Goal: Entertainment & Leisure: Consume media (video, audio)

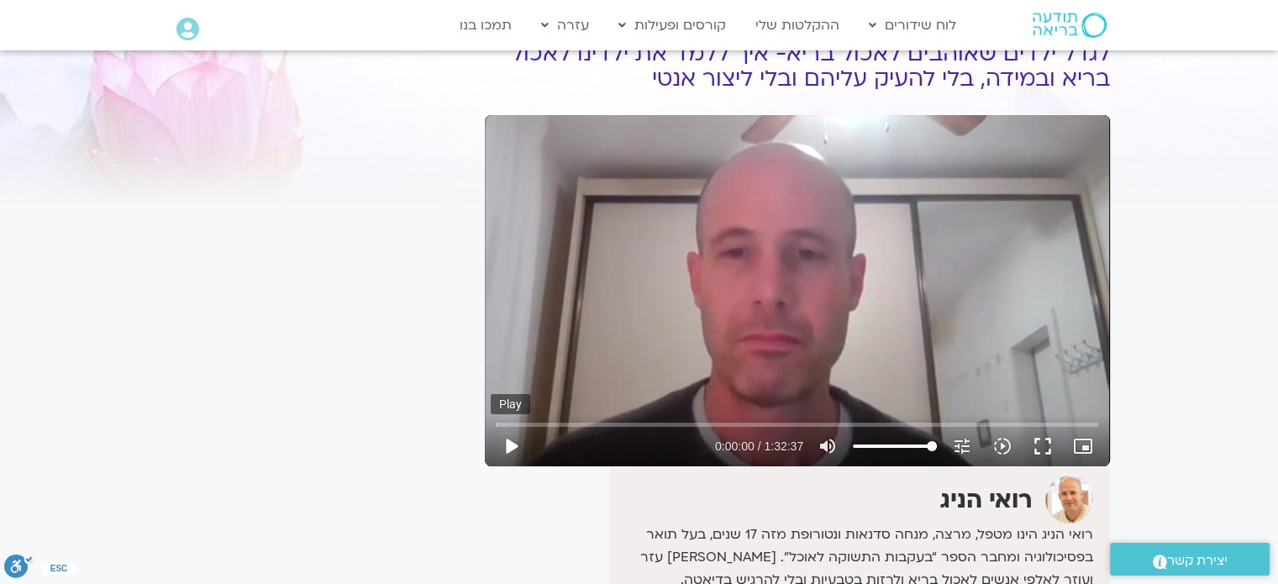
click at [504, 441] on button "play_arrow" at bounding box center [511, 446] width 40 height 40
click at [501, 446] on button "pause" at bounding box center [511, 446] width 40 height 40
click at [513, 443] on button "play_arrow" at bounding box center [511, 446] width 40 height 40
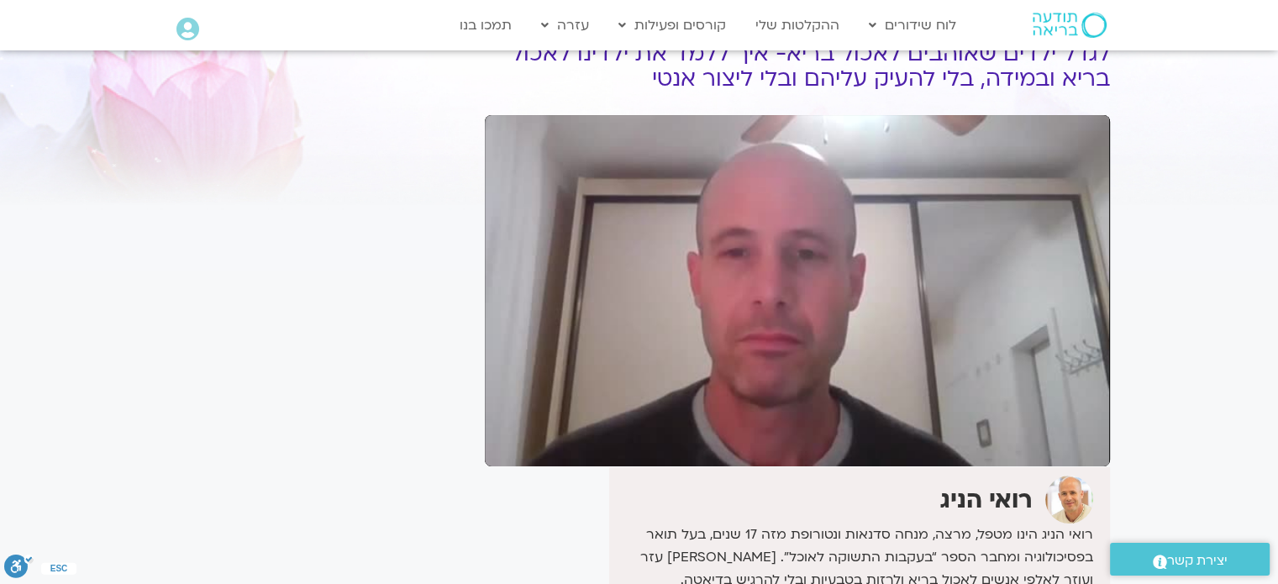
click at [512, 444] on button "pause" at bounding box center [511, 446] width 40 height 40
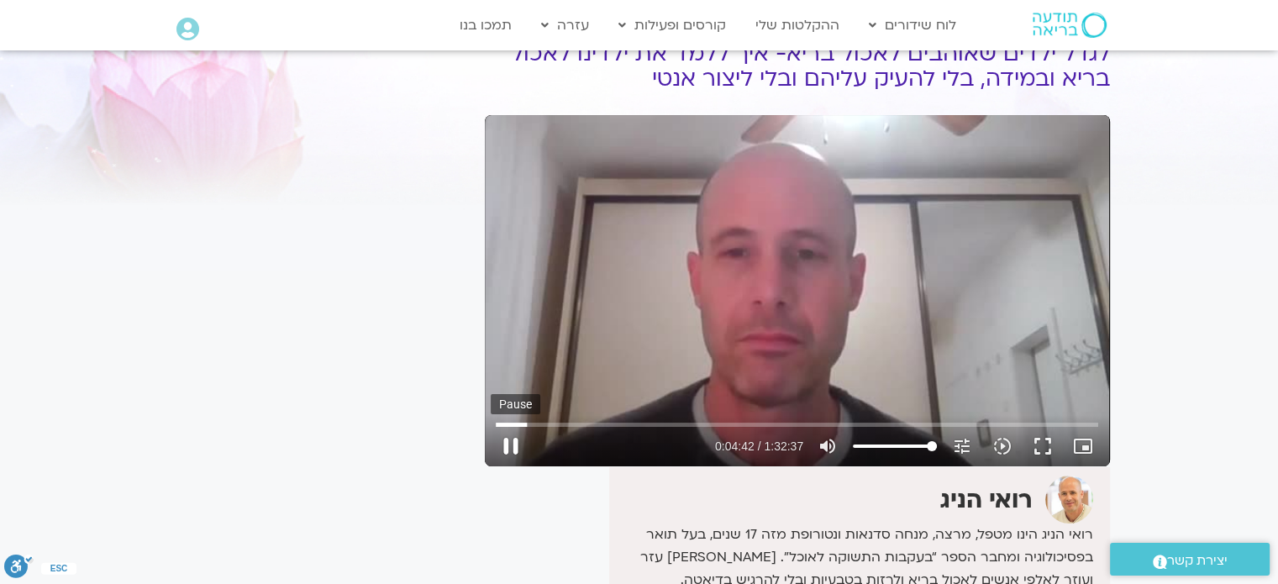
click at [512, 439] on button "pause" at bounding box center [511, 446] width 40 height 40
click at [514, 449] on button "play_arrow" at bounding box center [511, 446] width 40 height 40
click at [505, 446] on button "pause" at bounding box center [511, 446] width 40 height 40
click at [508, 438] on button "play_arrow" at bounding box center [511, 446] width 40 height 40
click at [514, 439] on button "pause" at bounding box center [511, 446] width 40 height 40
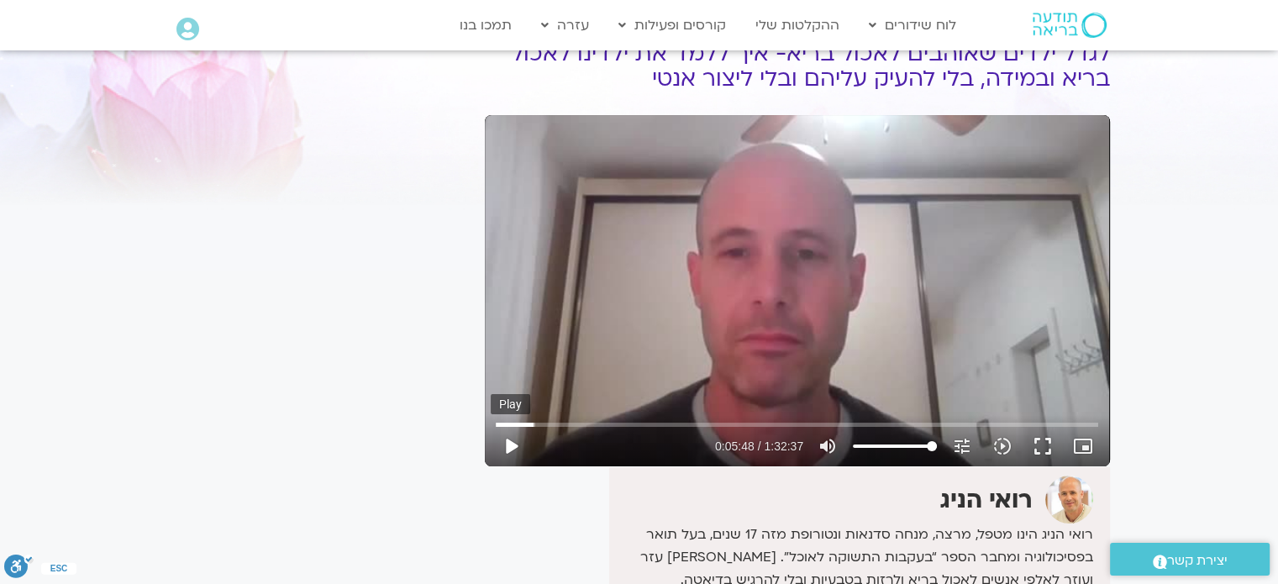
click at [514, 449] on button "play_arrow" at bounding box center [511, 446] width 40 height 40
click at [508, 441] on button "pause" at bounding box center [511, 446] width 40 height 40
click at [512, 445] on button "play_arrow" at bounding box center [511, 446] width 40 height 40
click at [509, 443] on button "pause" at bounding box center [511, 446] width 40 height 40
click at [507, 448] on button "play_arrow" at bounding box center [511, 446] width 40 height 40
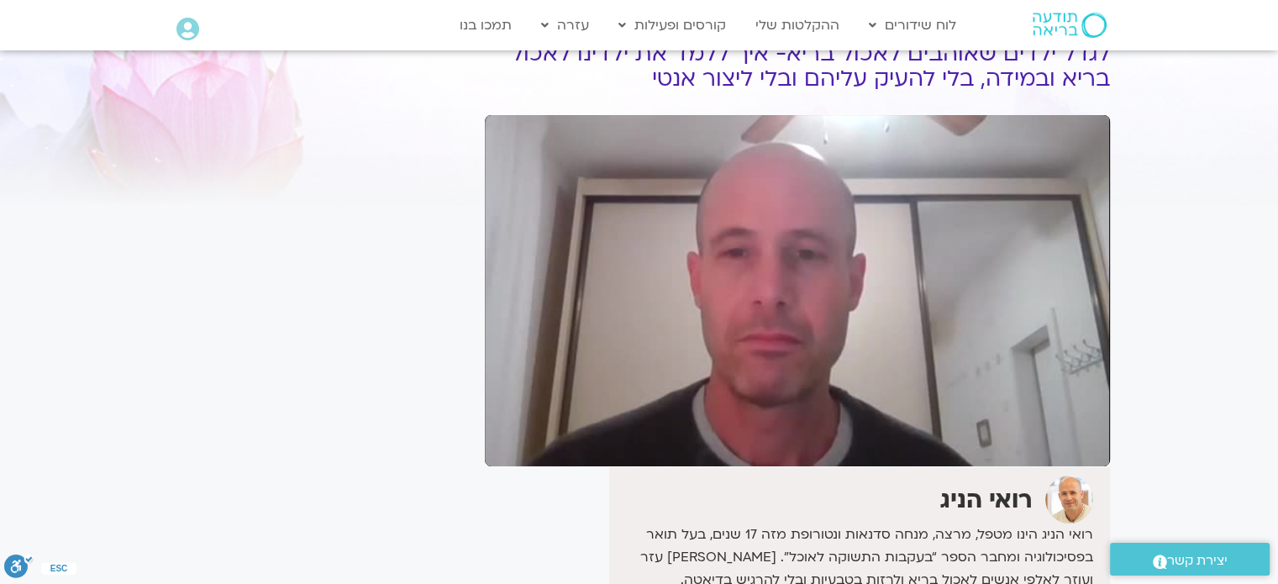
click at [508, 439] on button "pause" at bounding box center [511, 446] width 40 height 40
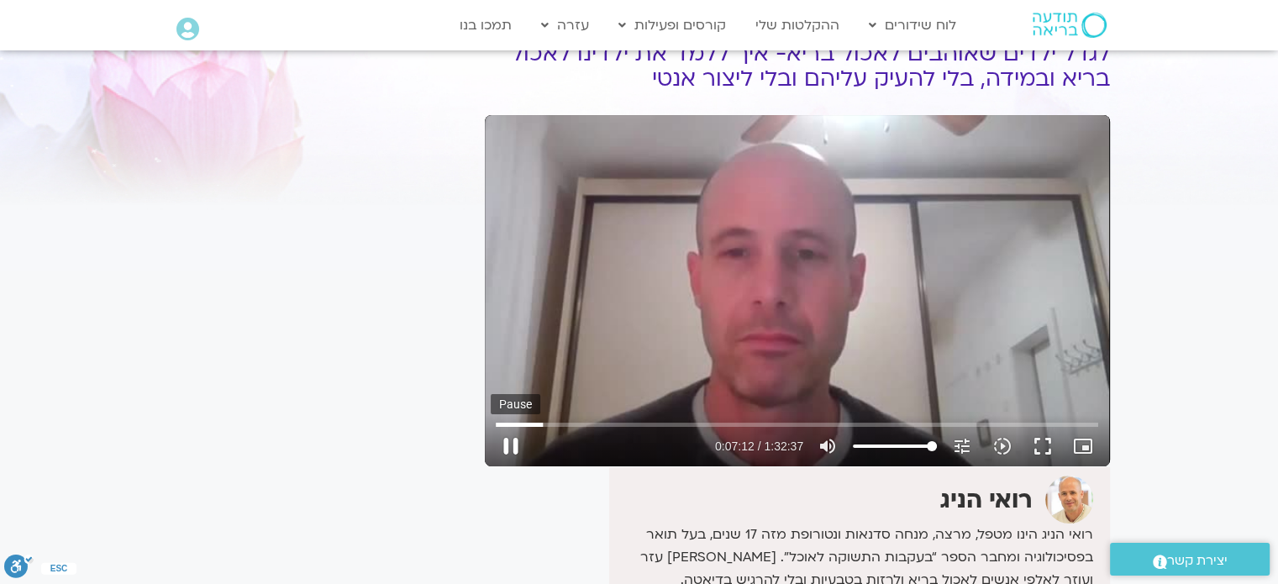
click at [512, 452] on button "pause" at bounding box center [511, 446] width 40 height 40
click at [512, 443] on button "play_arrow" at bounding box center [511, 446] width 40 height 40
click at [512, 443] on button "pause" at bounding box center [511, 446] width 40 height 40
click at [512, 447] on button "play_arrow" at bounding box center [511, 446] width 40 height 40
click at [512, 438] on button "pause" at bounding box center [511, 446] width 40 height 40
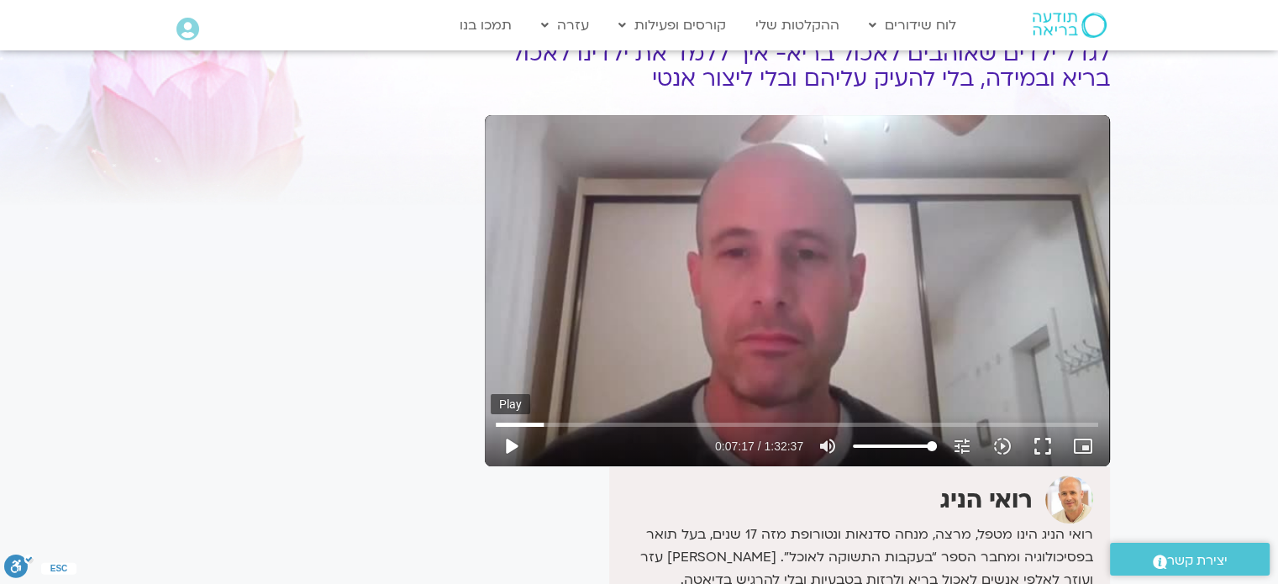
click at [511, 445] on button "play_arrow" at bounding box center [511, 446] width 40 height 40
click at [510, 443] on button "pause" at bounding box center [511, 446] width 40 height 40
click at [511, 446] on button "play_arrow" at bounding box center [511, 446] width 40 height 40
click at [508, 446] on button "pause" at bounding box center [511, 446] width 40 height 40
click at [508, 446] on button "play_arrow" at bounding box center [511, 446] width 40 height 40
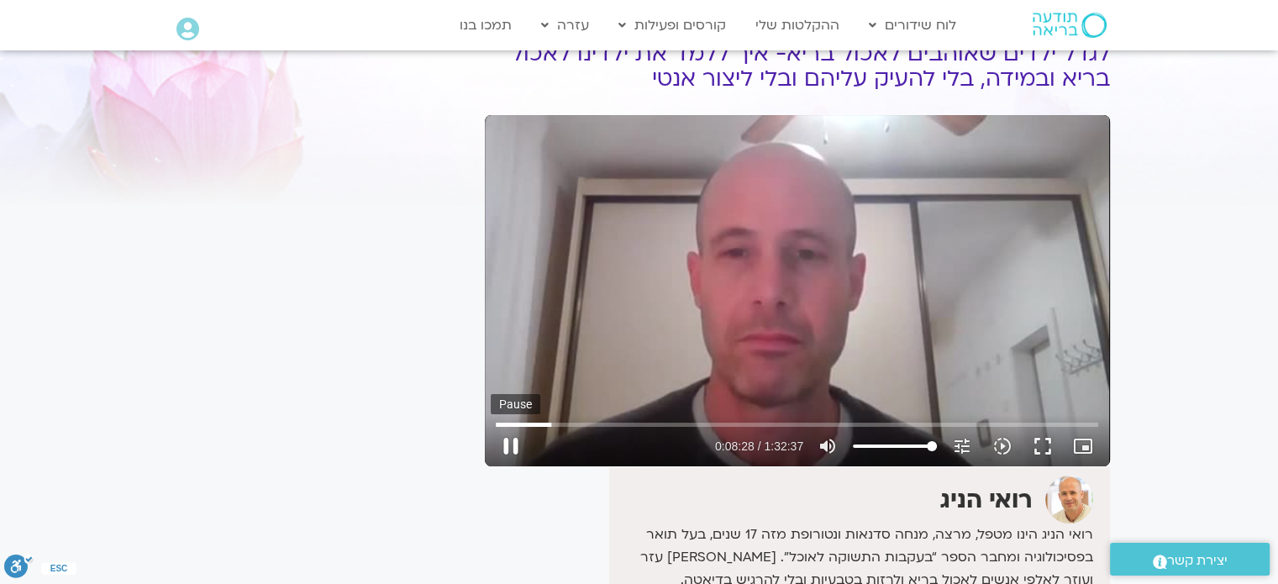
click at [507, 444] on button "pause" at bounding box center [511, 446] width 40 height 40
click at [514, 444] on button "play_arrow" at bounding box center [511, 446] width 40 height 40
click at [511, 443] on button "pause" at bounding box center [511, 446] width 40 height 40
click at [511, 448] on button "play_arrow" at bounding box center [511, 446] width 40 height 40
click at [511, 445] on button "pause" at bounding box center [511, 446] width 40 height 40
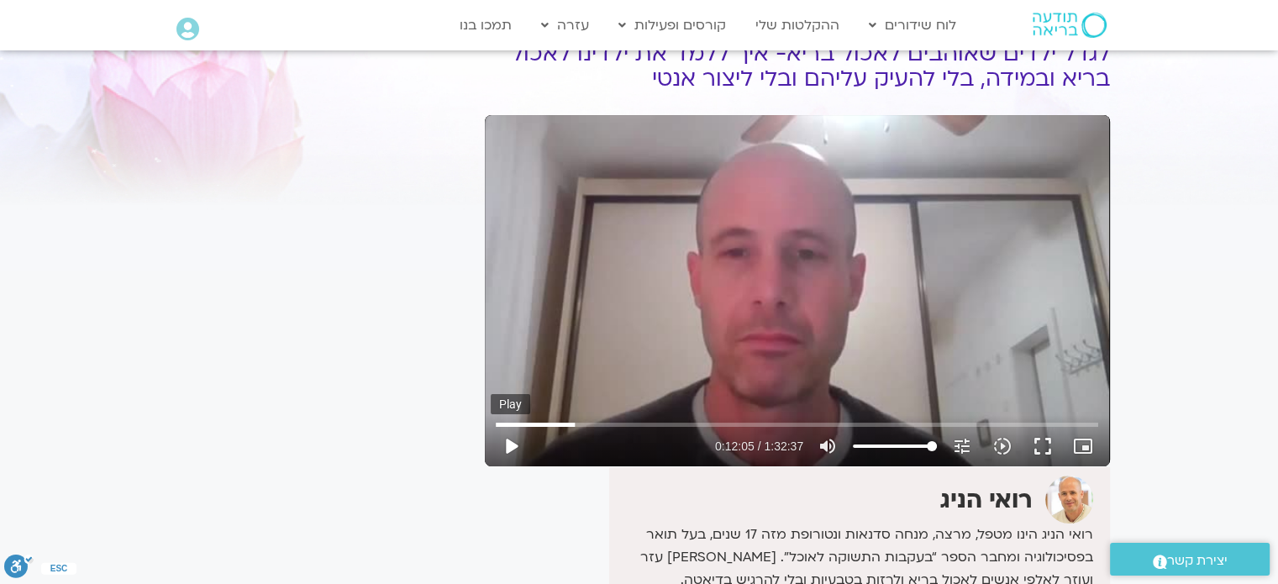
click at [510, 449] on button "play_arrow" at bounding box center [511, 446] width 40 height 40
click at [510, 443] on button "pause" at bounding box center [511, 446] width 40 height 40
click at [512, 443] on button "play_arrow" at bounding box center [511, 446] width 40 height 40
click at [507, 441] on button "pause" at bounding box center [511, 446] width 40 height 40
click at [507, 441] on button "play_arrow" at bounding box center [511, 446] width 40 height 40
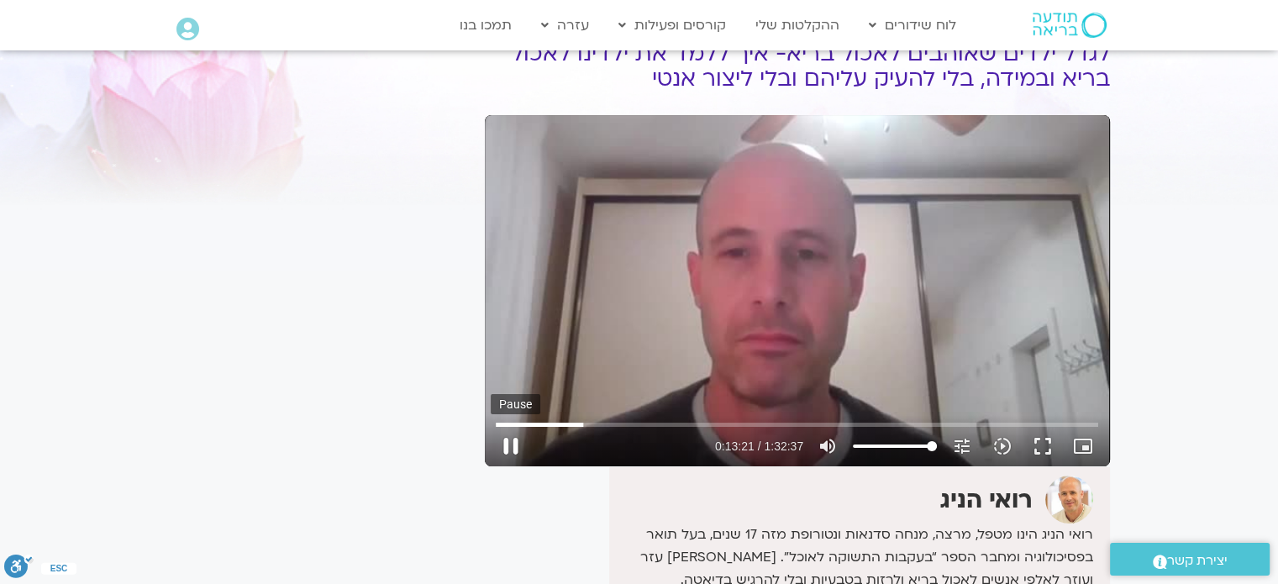
click at [511, 443] on button "pause" at bounding box center [511, 446] width 40 height 40
click at [517, 443] on button "play_arrow" at bounding box center [511, 446] width 40 height 40
click at [511, 440] on button "pause" at bounding box center [511, 446] width 40 height 40
click at [505, 446] on button "play_arrow" at bounding box center [511, 446] width 40 height 40
click at [510, 442] on button "pause" at bounding box center [511, 446] width 40 height 40
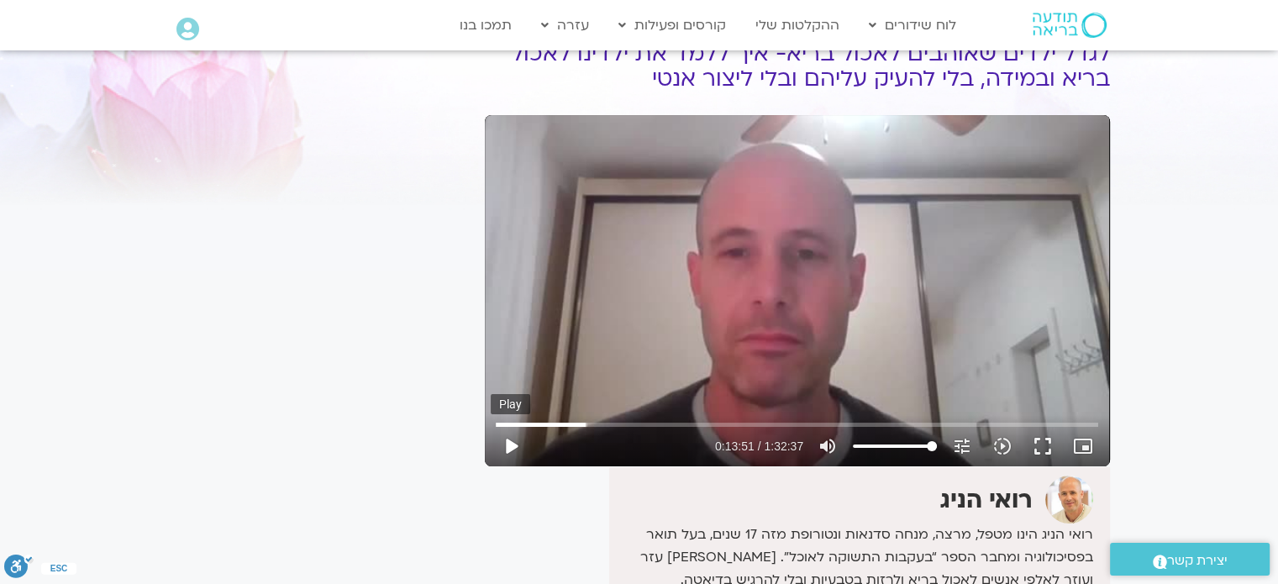
click at [506, 449] on button "play_arrow" at bounding box center [511, 446] width 40 height 40
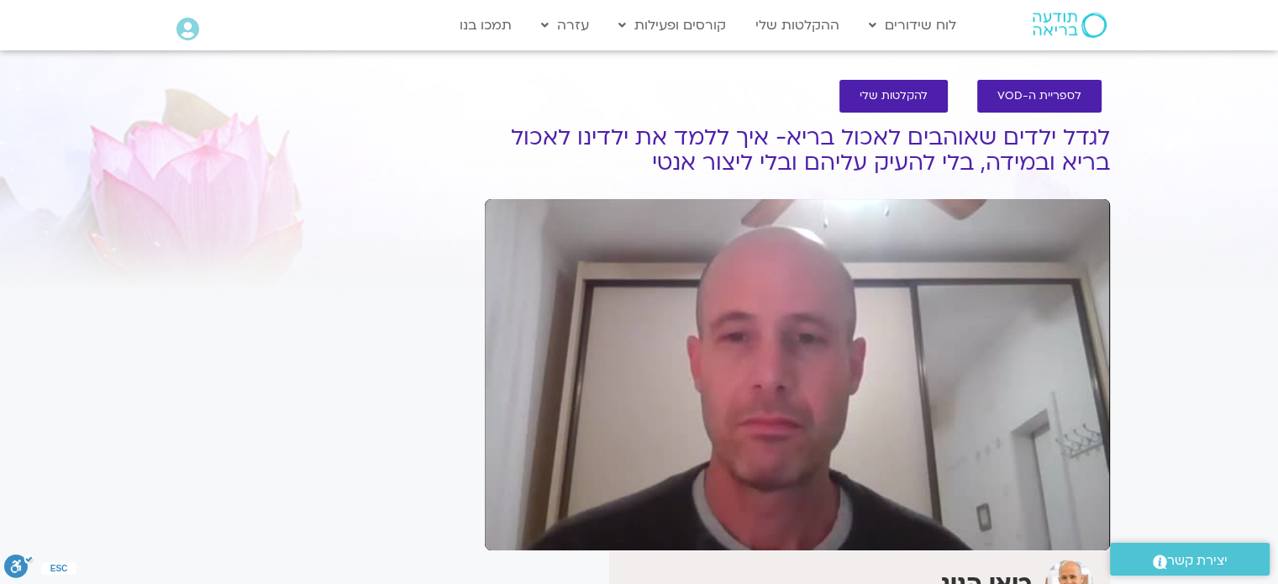
type input "922.453325"
click at [1027, 86] on link "לספריית ה-VOD" at bounding box center [1039, 96] width 124 height 33
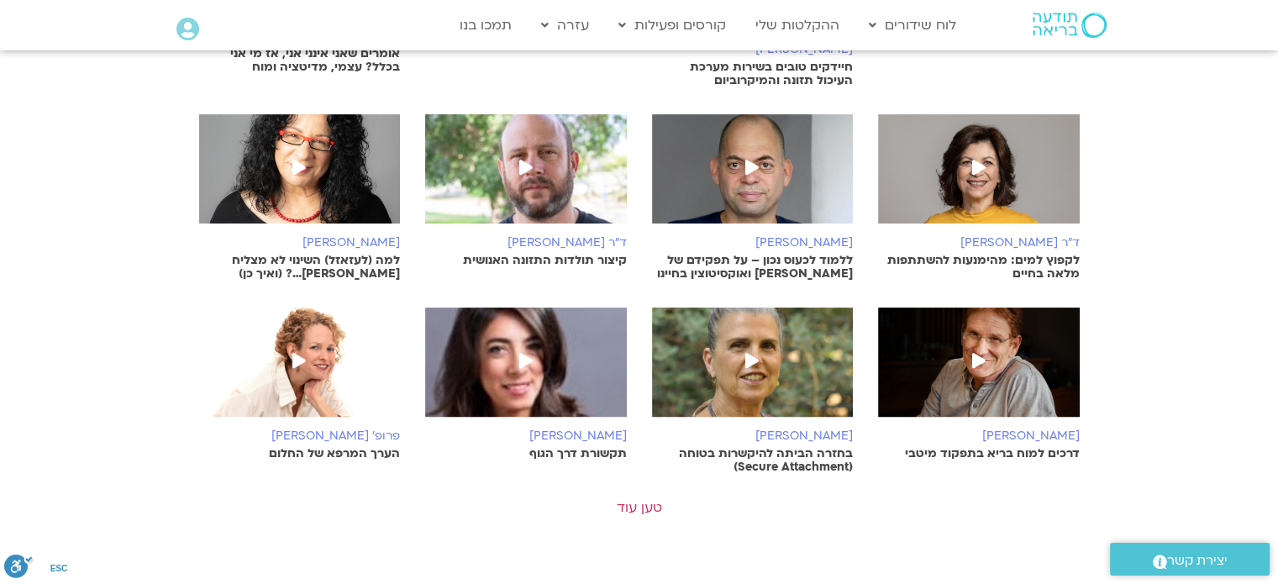
scroll to position [504, 0]
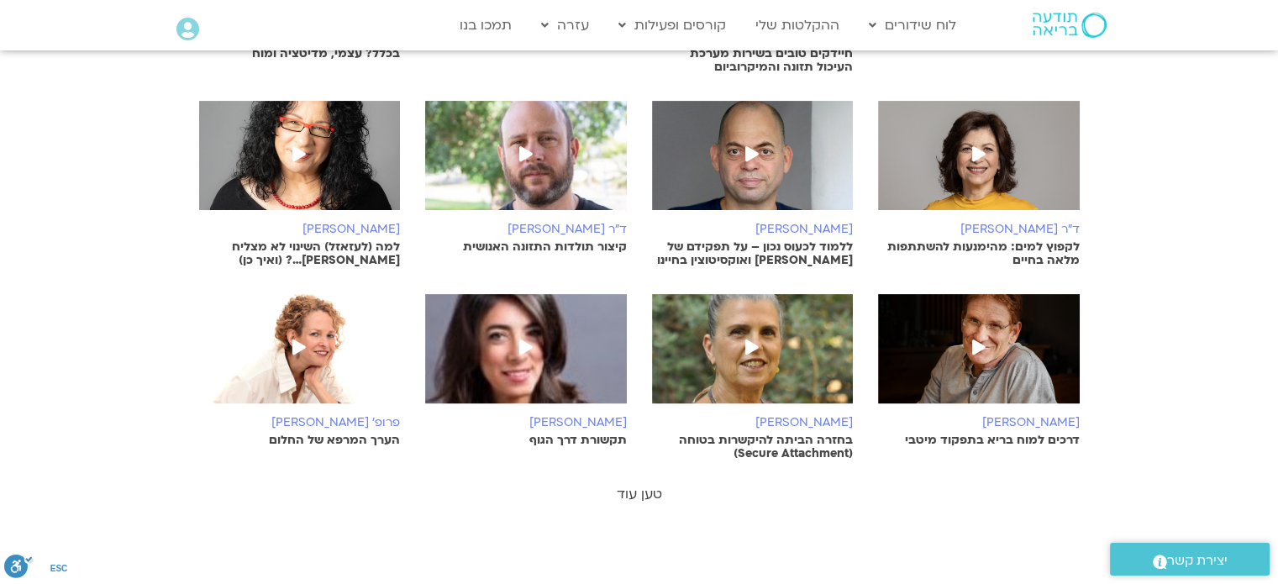
click at [643, 485] on link "טען עוד" at bounding box center [638, 494] width 45 height 18
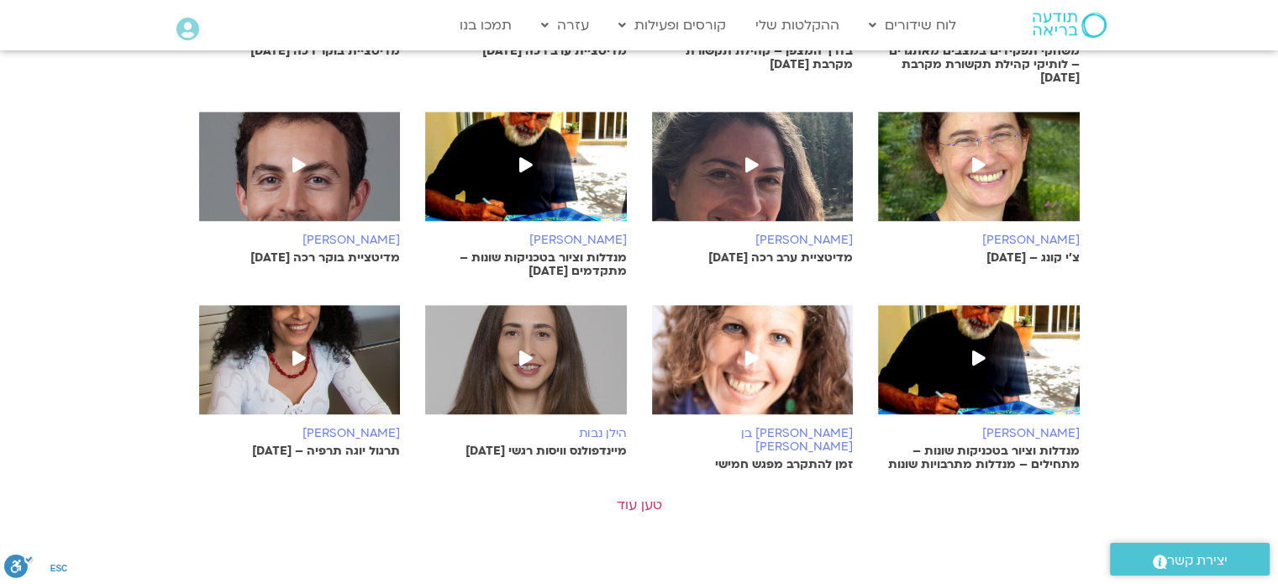
scroll to position [1092, 0]
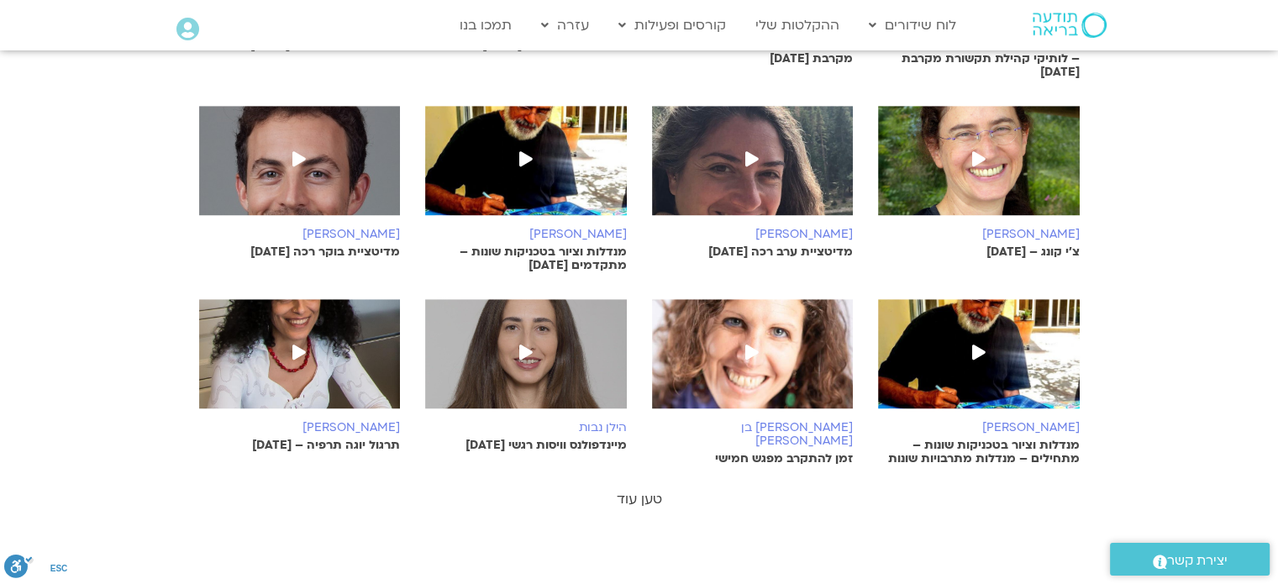
click at [633, 490] on link "טען עוד" at bounding box center [638, 499] width 45 height 18
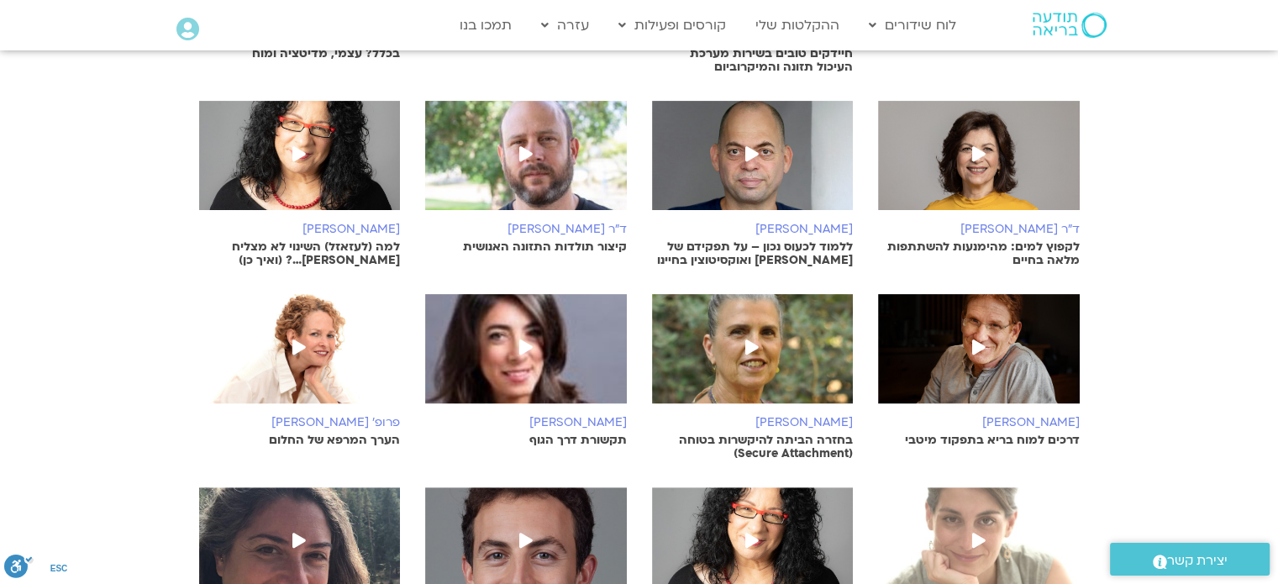
scroll to position [0, 0]
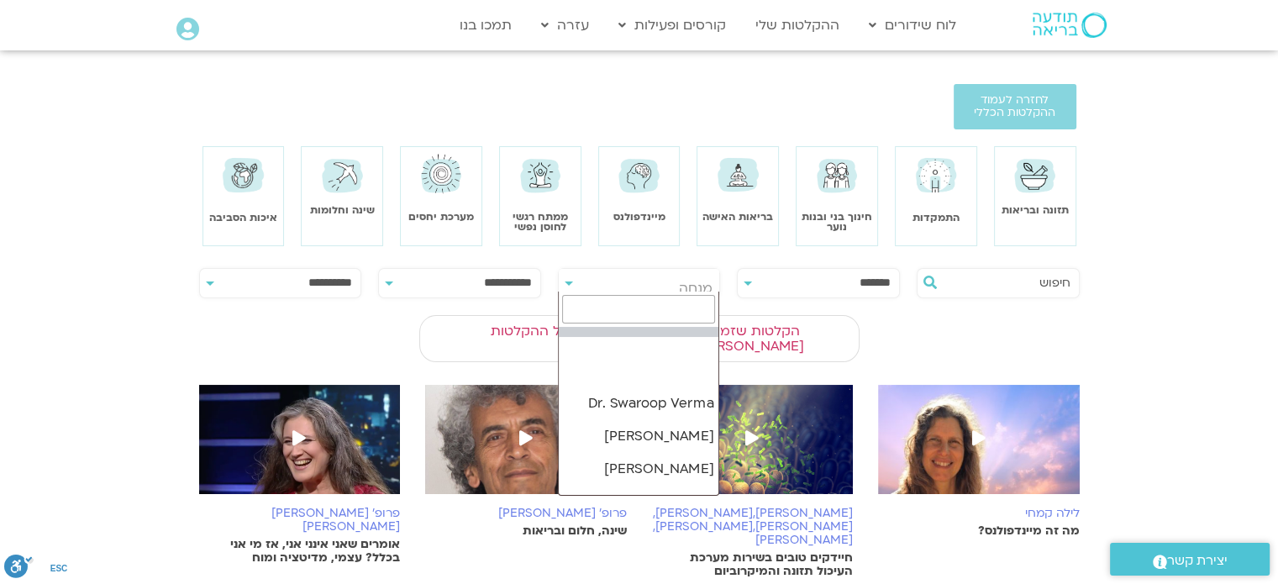
click at [599, 281] on span "מנחה" at bounding box center [639, 288] width 161 height 39
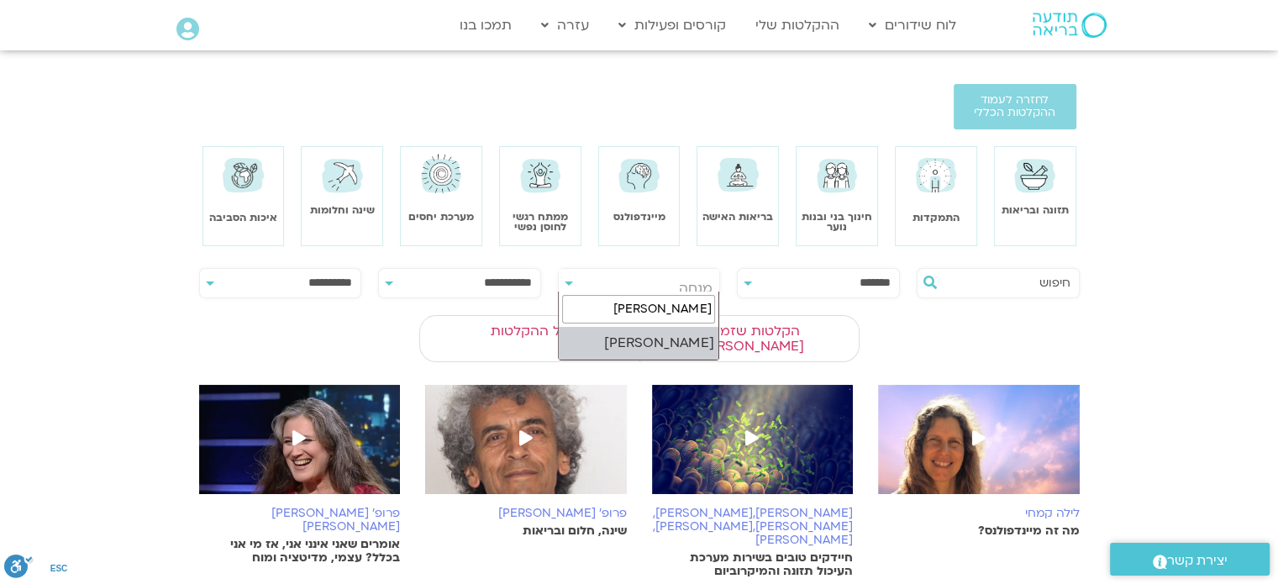
type input "[PERSON_NAME]"
select select "****"
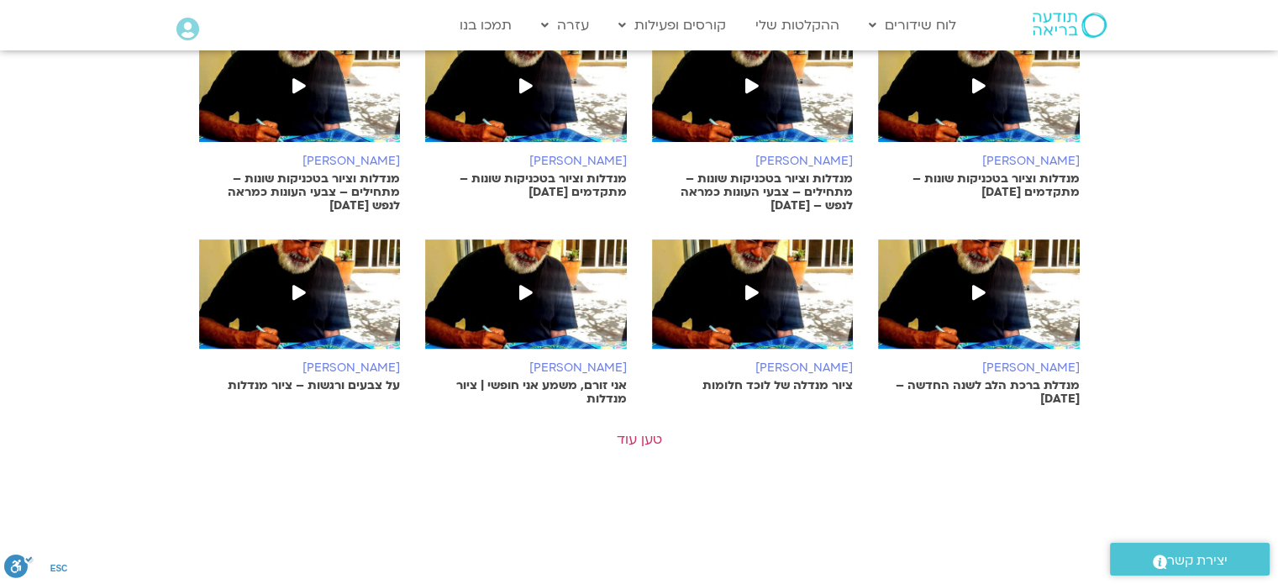
scroll to position [588, 0]
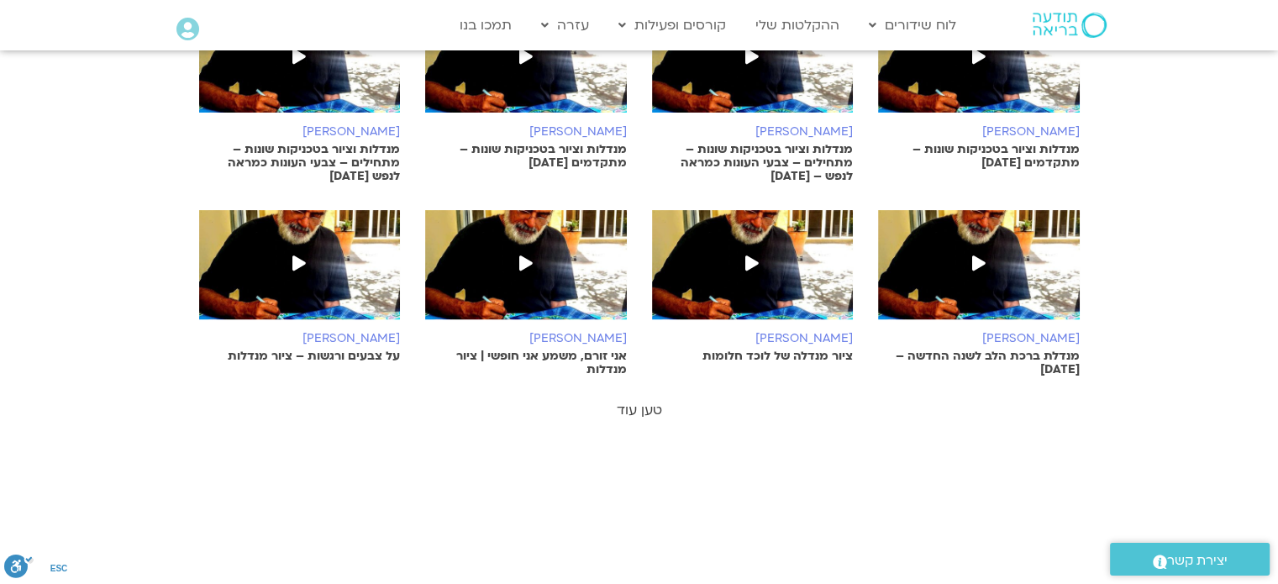
click at [631, 401] on link "טען עוד" at bounding box center [638, 410] width 45 height 18
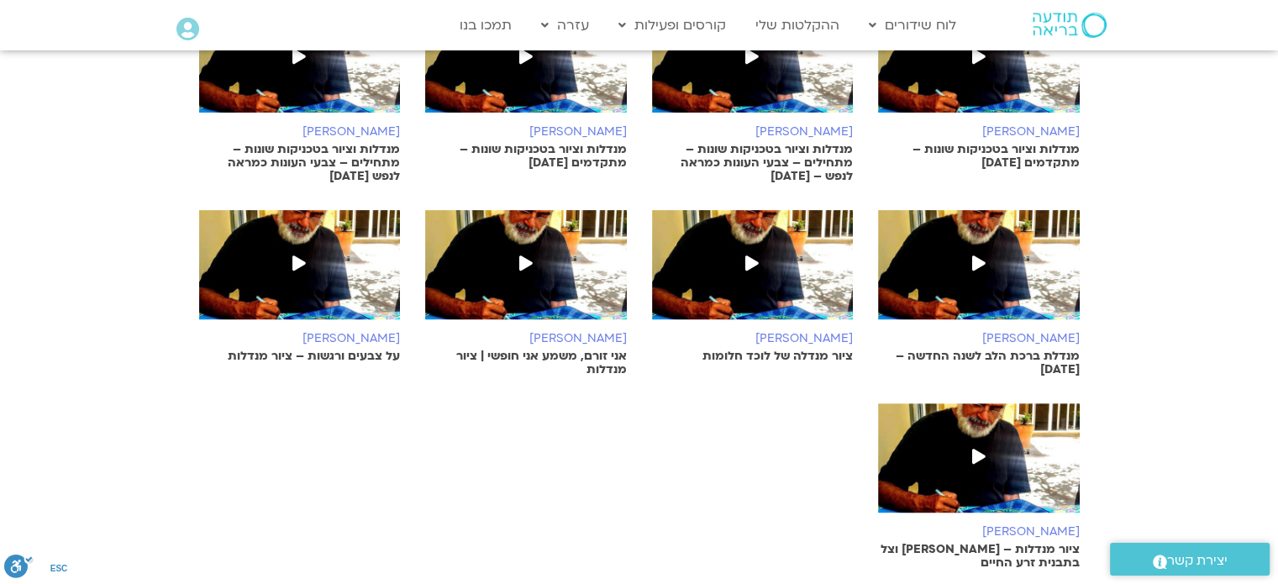
click at [263, 256] on img at bounding box center [300, 273] width 202 height 126
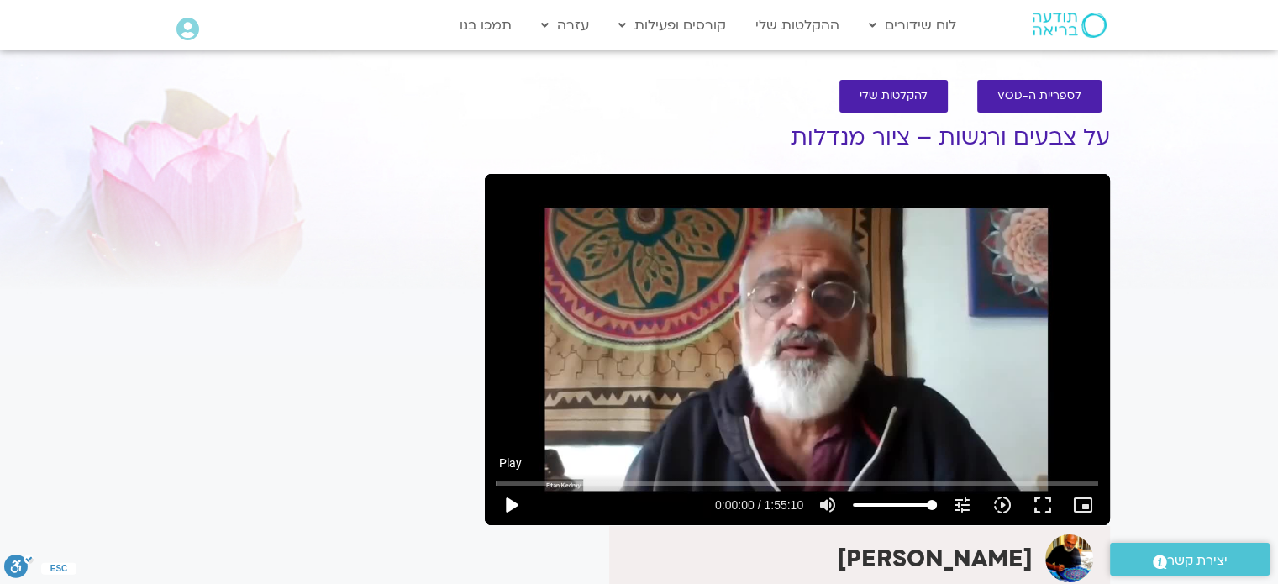
click at [512, 503] on button "play_arrow" at bounding box center [511, 505] width 40 height 40
click at [507, 503] on button "pause" at bounding box center [511, 505] width 40 height 40
type input "449.14408"
